Goal: Task Accomplishment & Management: Manage account settings

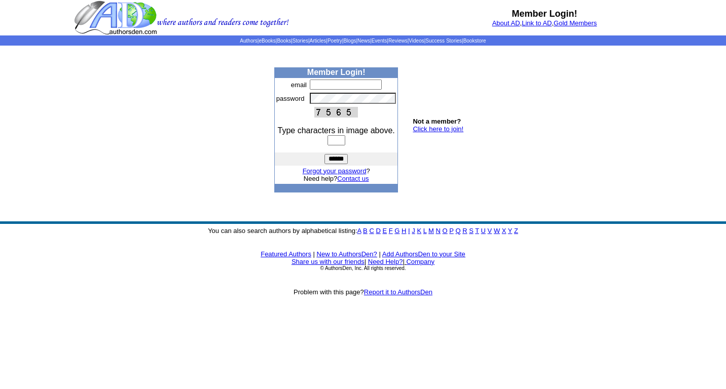
type input "**********"
click at [332, 142] on input "text" at bounding box center [336, 140] width 18 height 10
type input "****"
click at [324, 154] on input "******" at bounding box center [335, 159] width 23 height 10
